Goal: Check status: Check status

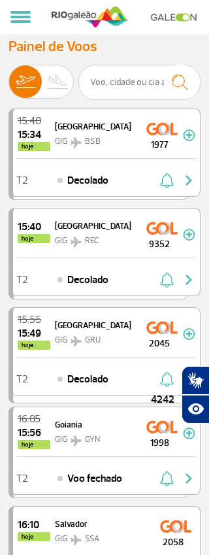
click at [48, 95] on img at bounding box center [58, 81] width 33 height 33
click at [8, 76] on input "Partidas Chegadas" at bounding box center [8, 76] width 0 height 0
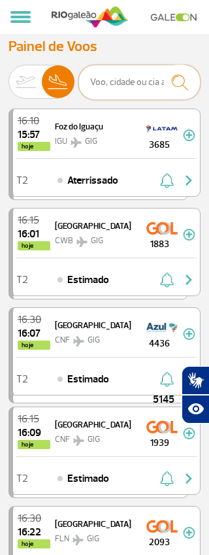
click at [123, 72] on input "text" at bounding box center [139, 82] width 122 height 35
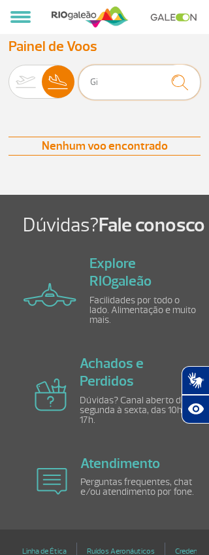
type input "G"
click at [11, 82] on img at bounding box center [25, 81] width 33 height 33
click at [8, 76] on input "Partidas Chegadas" at bounding box center [8, 76] width 0 height 0
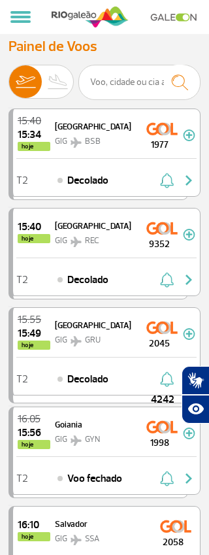
click at [51, 76] on img at bounding box center [58, 81] width 33 height 33
click at [8, 76] on input "Partidas Chegadas" at bounding box center [8, 76] width 0 height 0
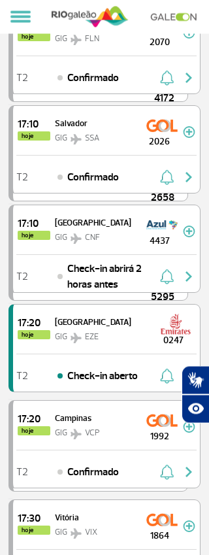
scroll to position [1093, 0]
